Goal: Entertainment & Leisure: Consume media (video, audio)

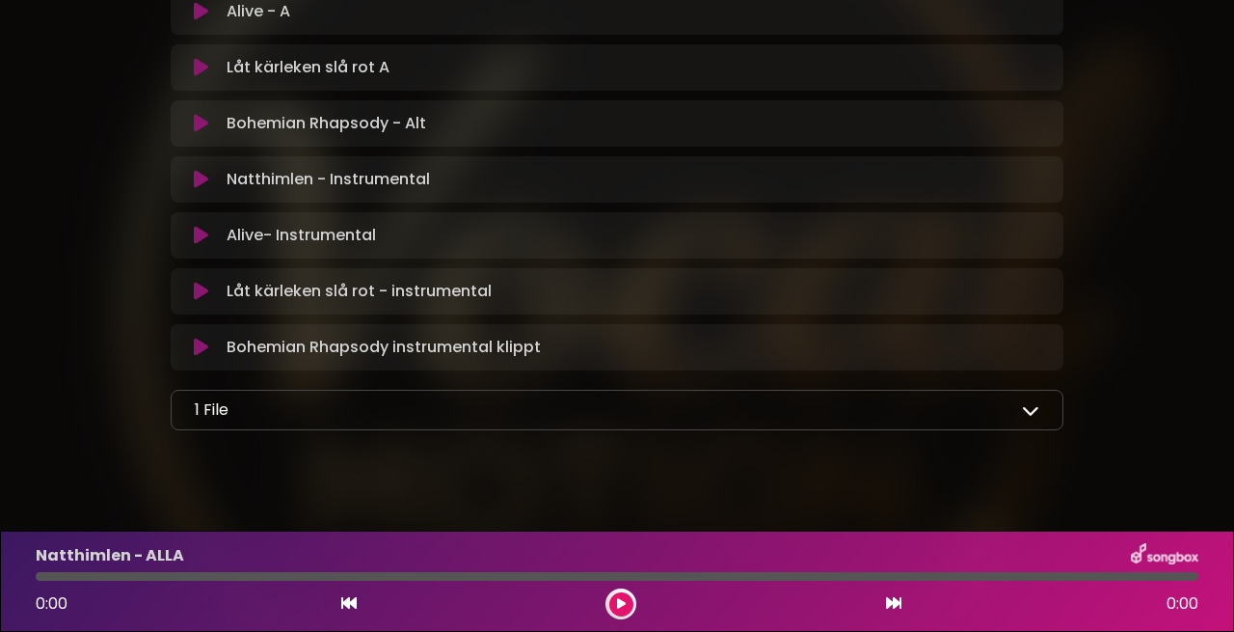
scroll to position [1030, 0]
click at [1033, 402] on icon at bounding box center [1030, 410] width 17 height 17
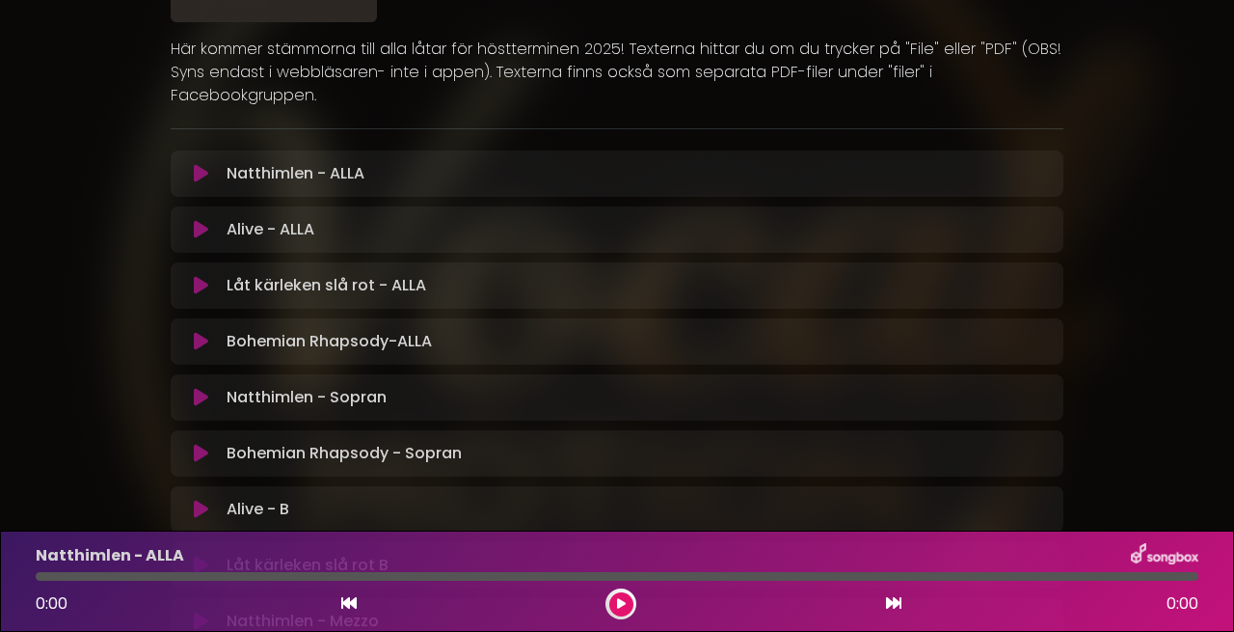
scroll to position [256, 0]
click at [278, 160] on p "Natthimlen - ALLA Loading Track..." at bounding box center [296, 171] width 138 height 23
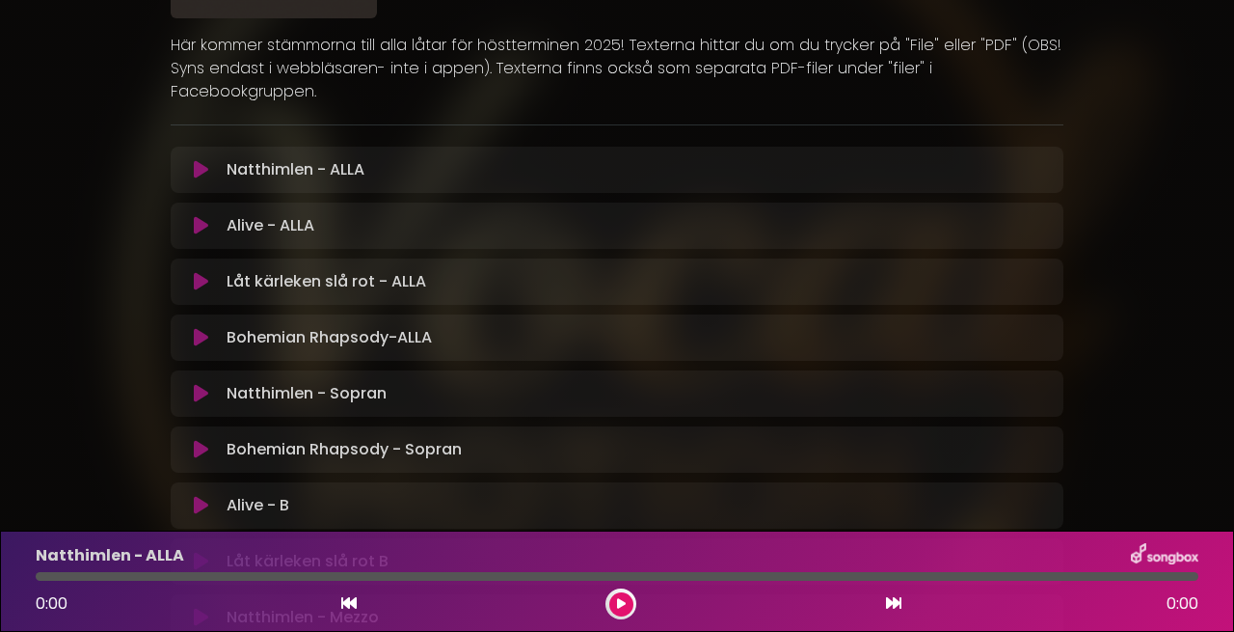
click at [204, 160] on icon at bounding box center [201, 169] width 14 height 19
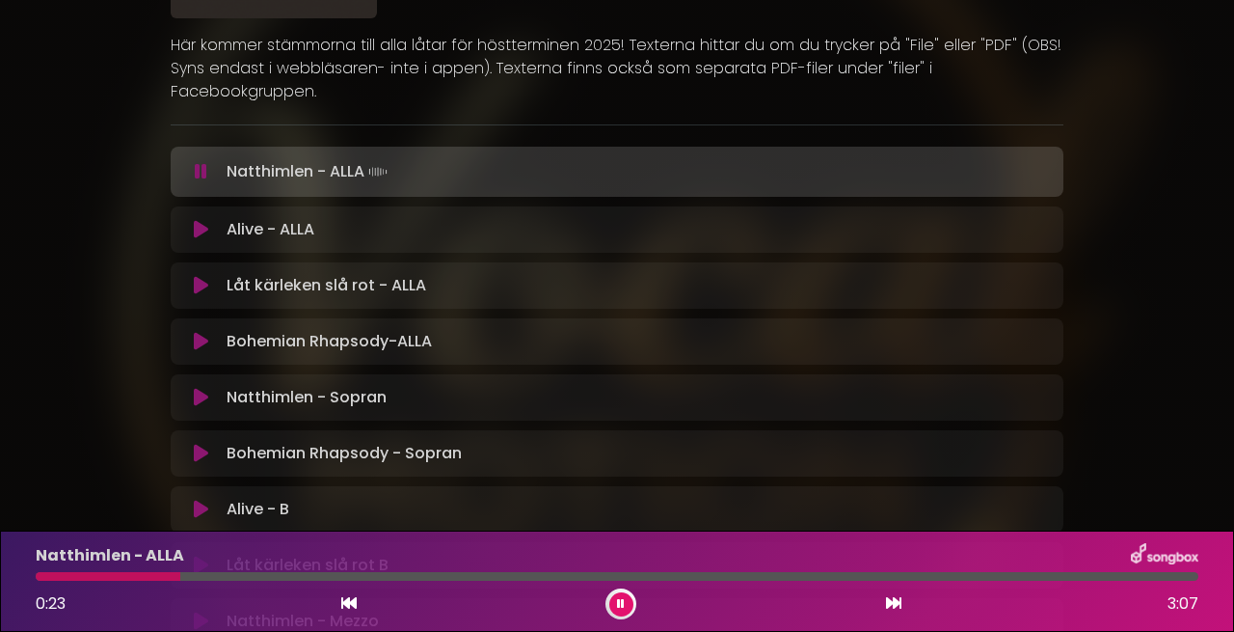
click at [392, 274] on p "Låt kärleken slå rot - ALLA Loading Track..." at bounding box center [327, 285] width 200 height 23
click at [200, 276] on icon at bounding box center [201, 285] width 14 height 19
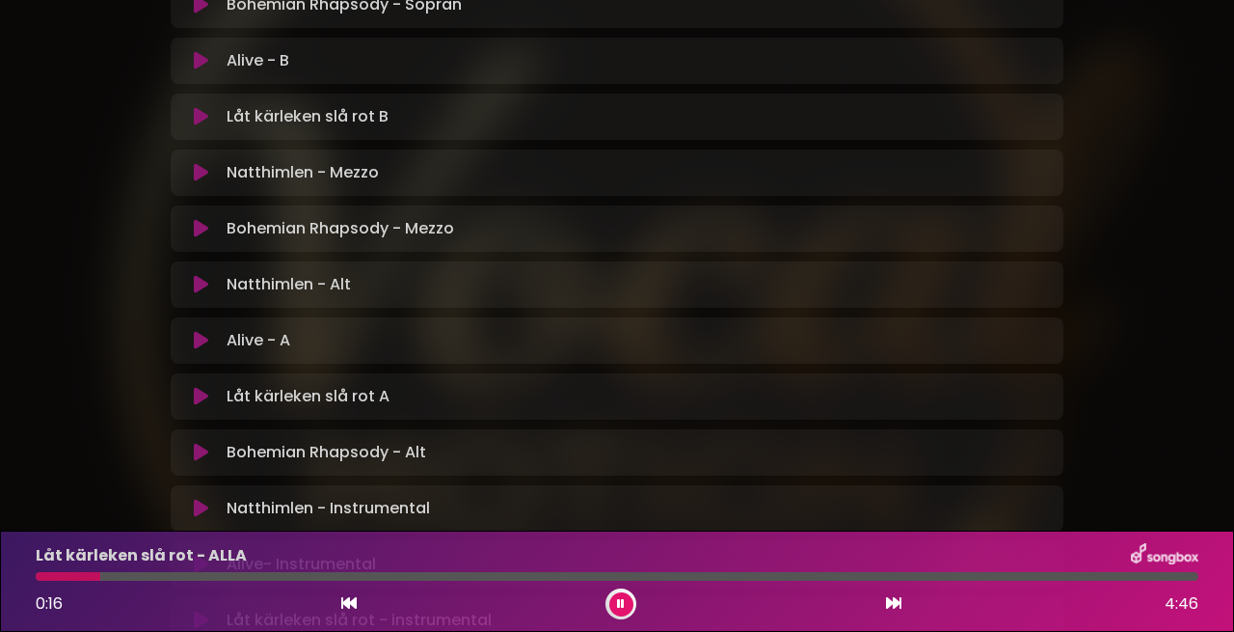
scroll to position [0, 1]
click at [198, 387] on icon at bounding box center [201, 396] width 14 height 19
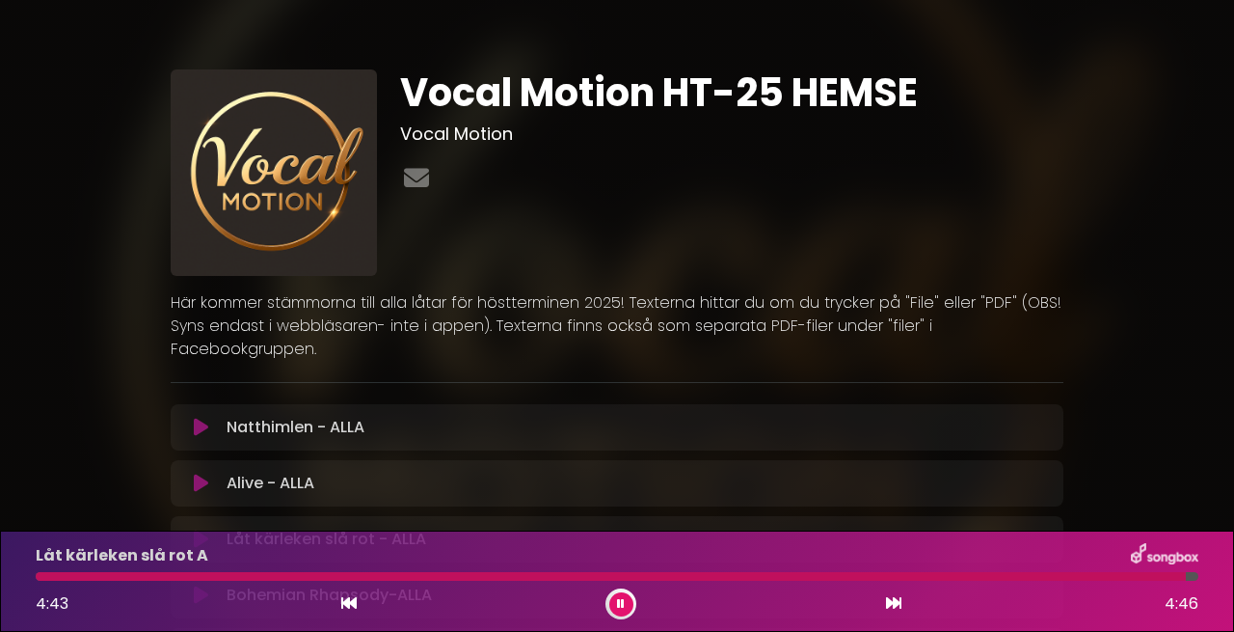
click at [621, 605] on icon at bounding box center [621, 604] width 8 height 12
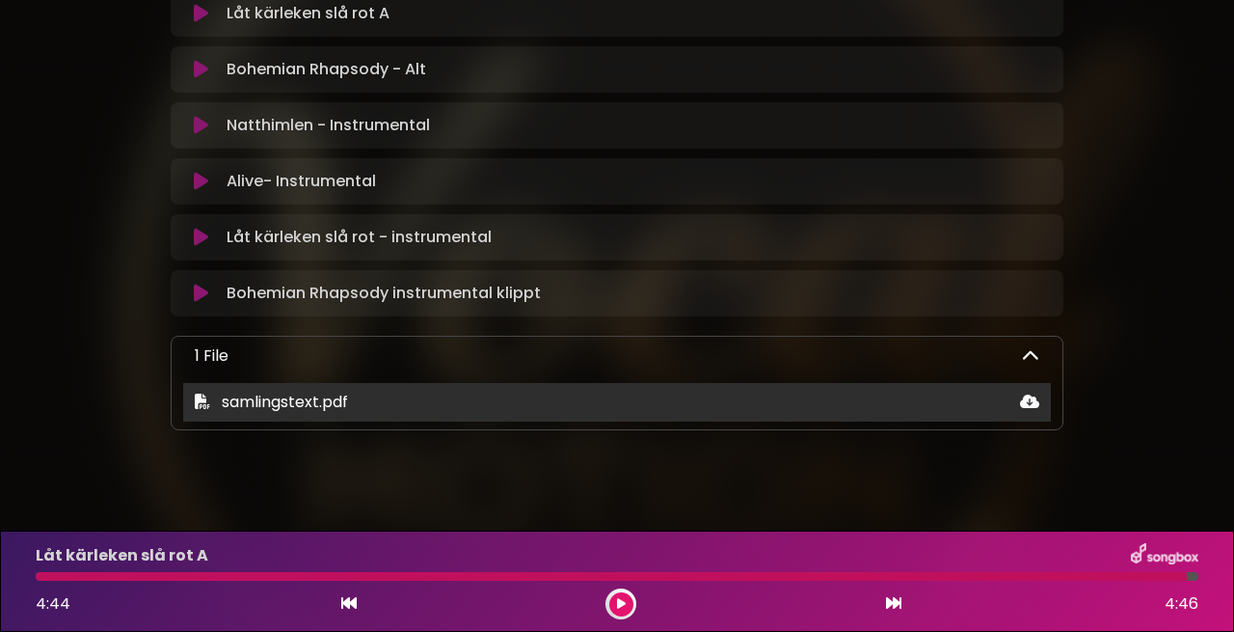
scroll to position [1084, 0]
click at [1035, 394] on icon at bounding box center [1029, 401] width 19 height 15
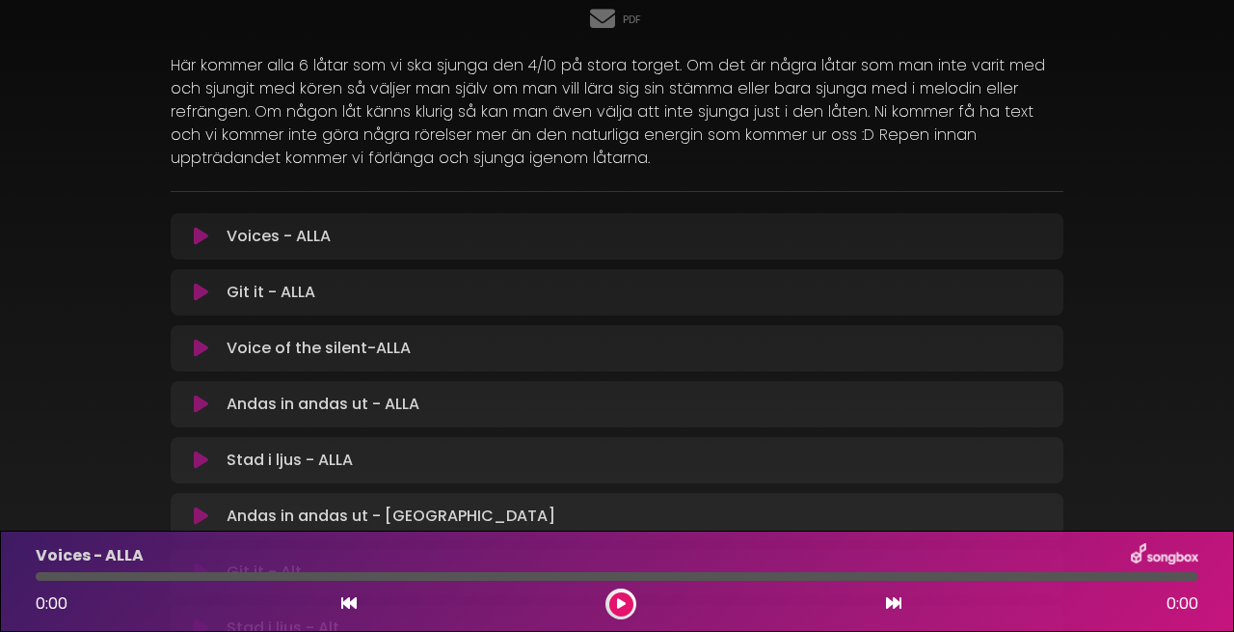
scroll to position [206, 0]
click at [203, 505] on icon at bounding box center [201, 514] width 14 height 19
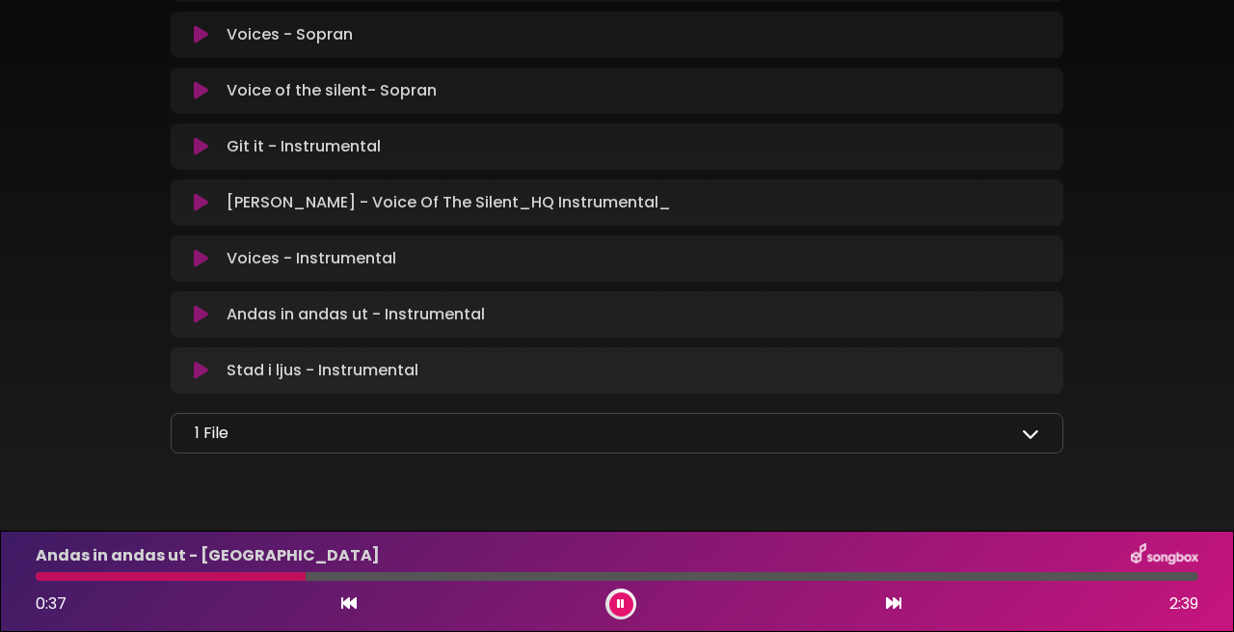
scroll to position [1473, 0]
click at [1031, 425] on icon at bounding box center [1030, 433] width 17 height 17
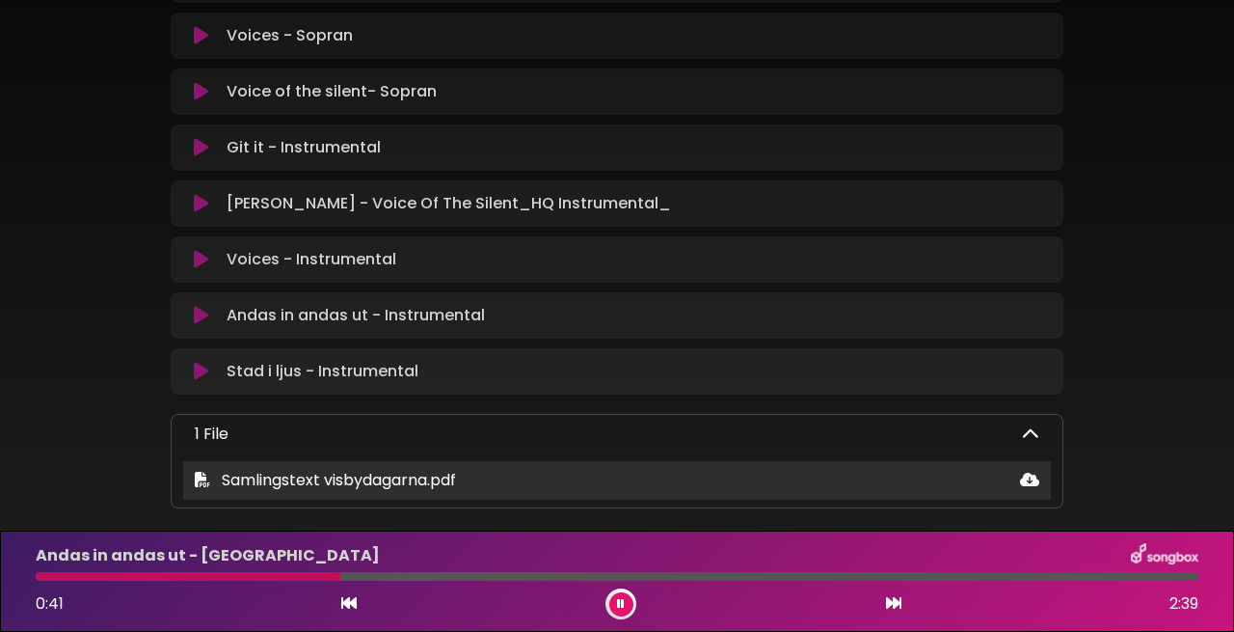
click at [380, 469] on span "Samlingstext visbydagarna.pdf" at bounding box center [339, 480] width 234 height 22
click at [203, 472] on icon at bounding box center [202, 479] width 15 height 15
click at [1033, 472] on icon at bounding box center [1029, 479] width 19 height 15
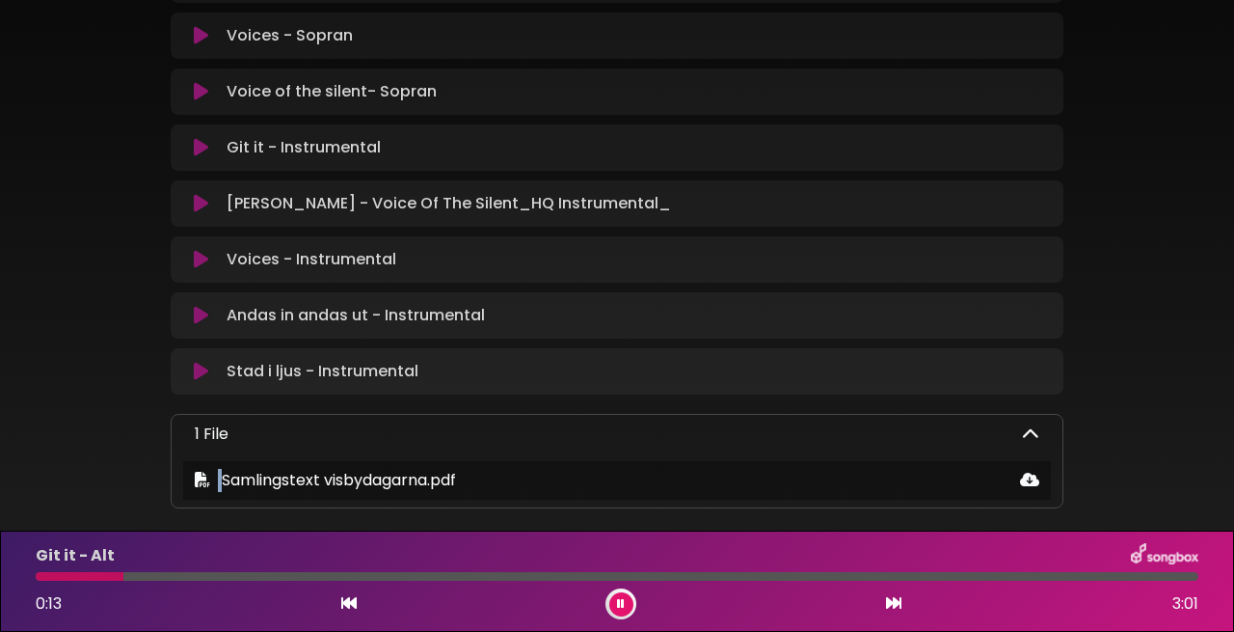
click at [620, 603] on icon at bounding box center [621, 604] width 8 height 12
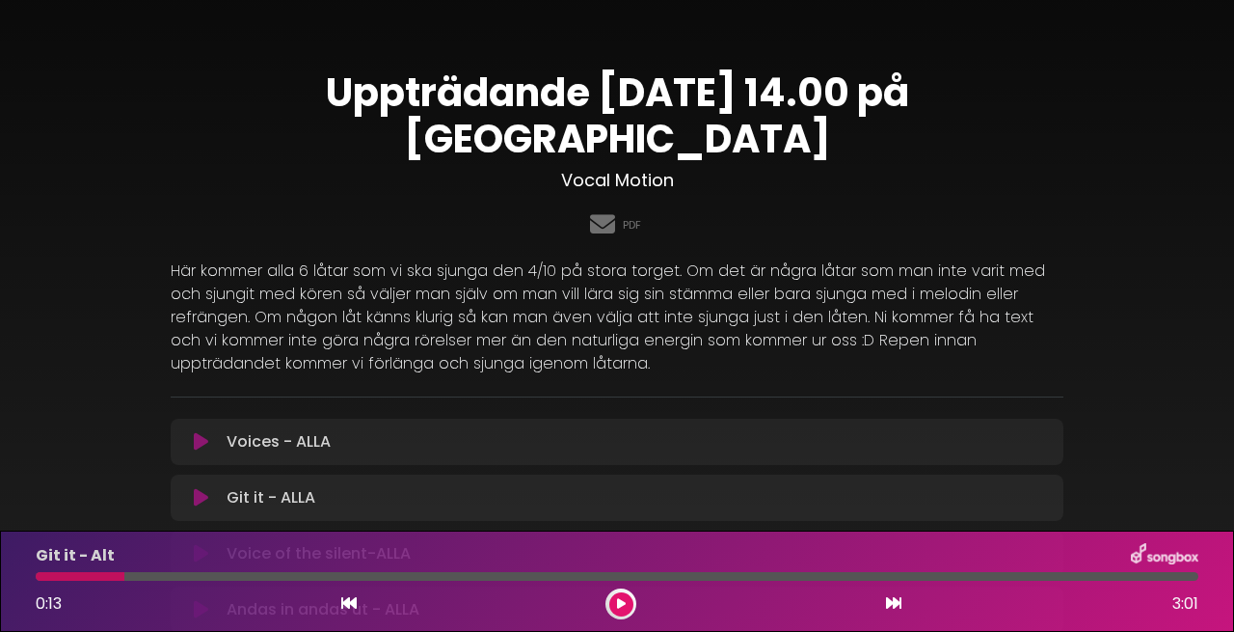
scroll to position [0, 0]
